Goal: Transaction & Acquisition: Purchase product/service

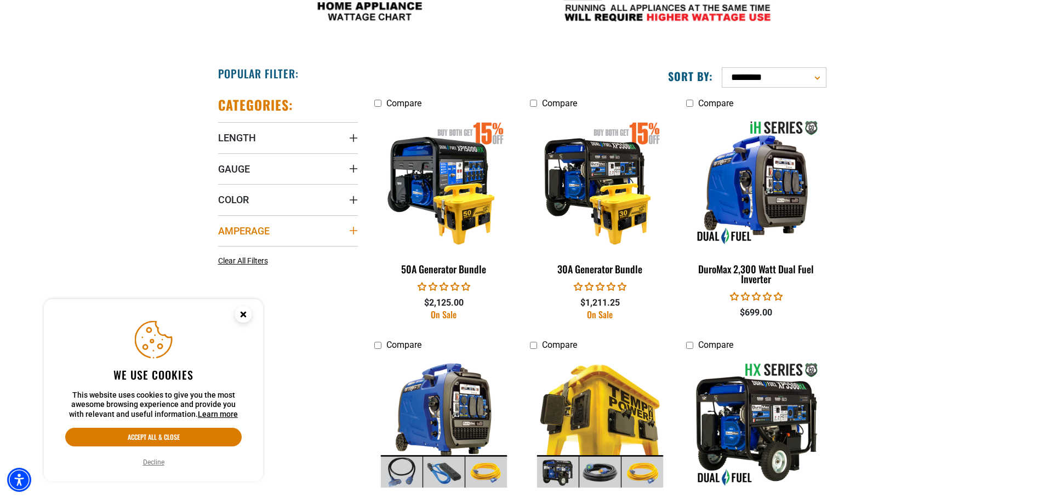
scroll to position [603, 0]
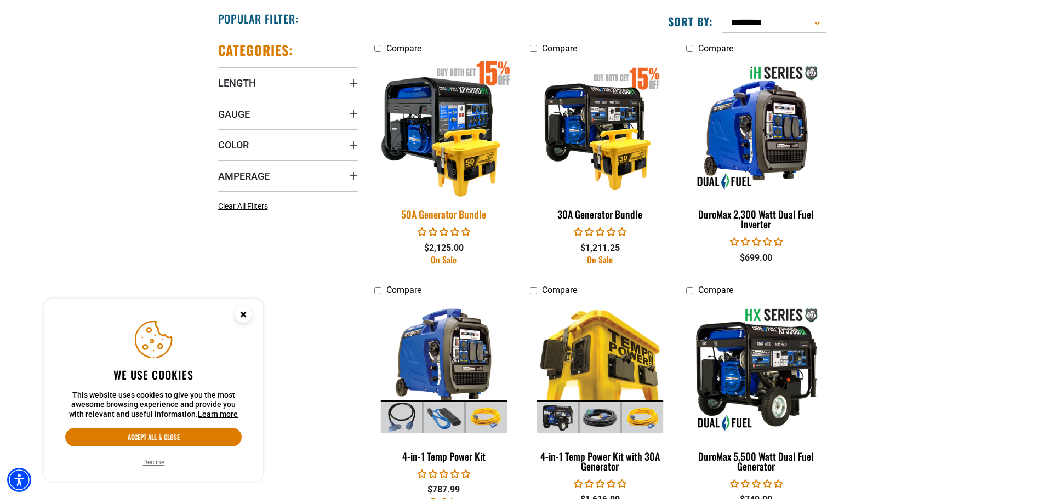
click at [436, 123] on img at bounding box center [443, 128] width 153 height 140
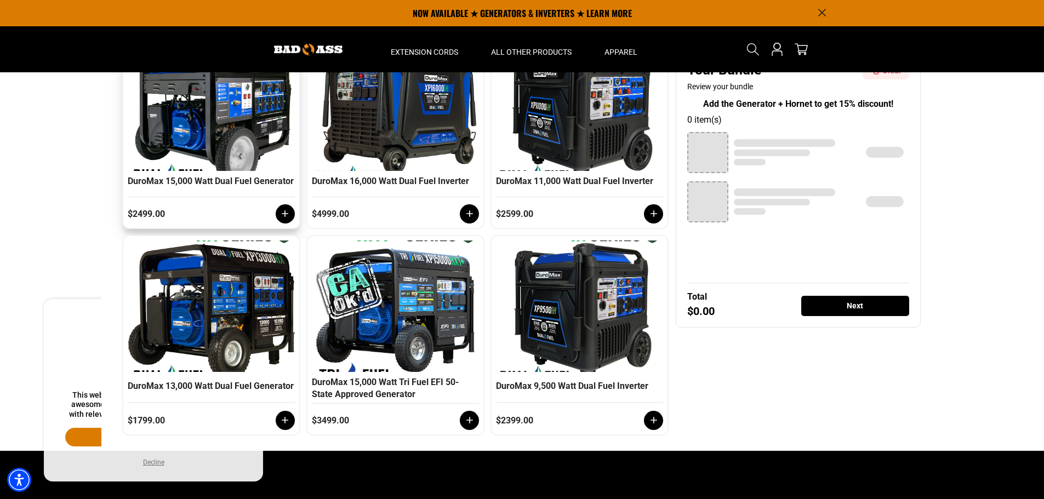
scroll to position [180, 0]
